Goal: Information Seeking & Learning: Compare options

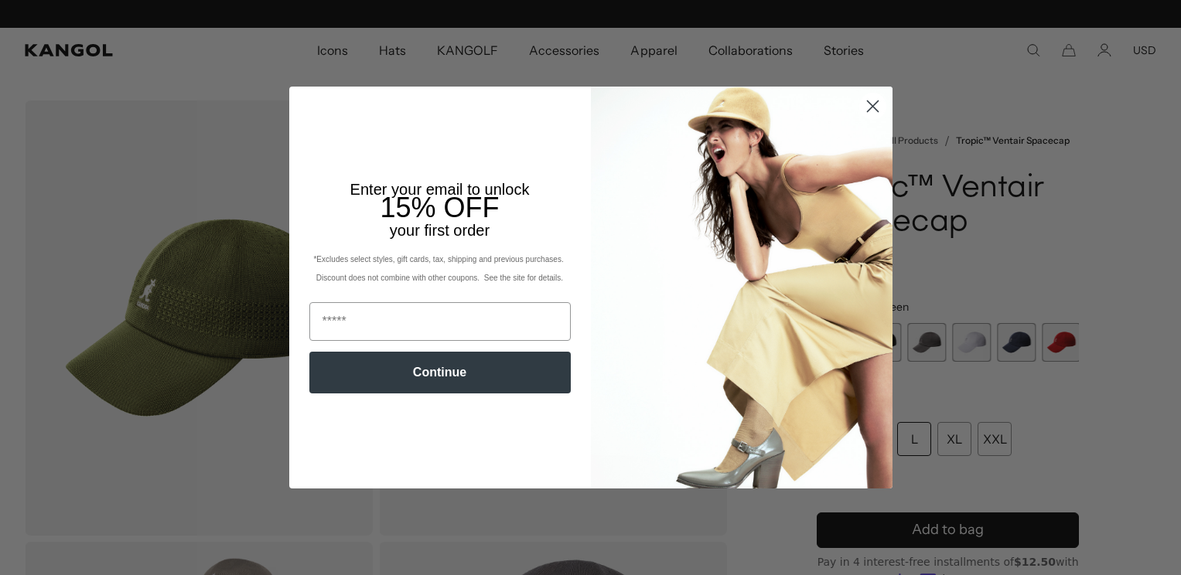
scroll to position [0, 319]
